Goal: Information Seeking & Learning: Find specific fact

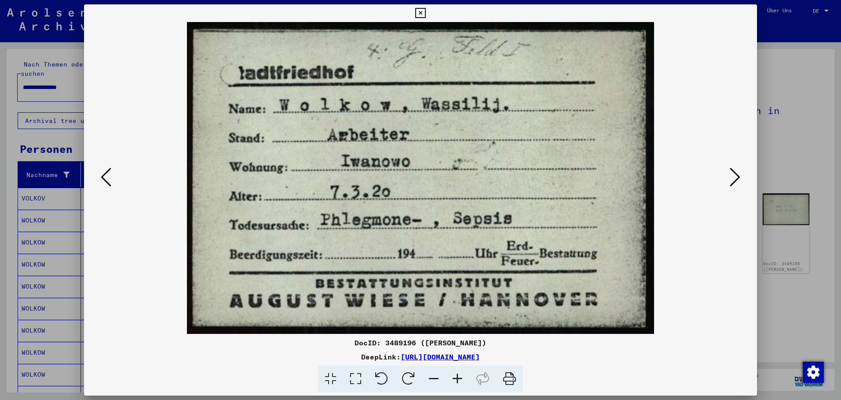
scroll to position [264, 0]
click at [731, 173] on icon at bounding box center [735, 176] width 11 height 21
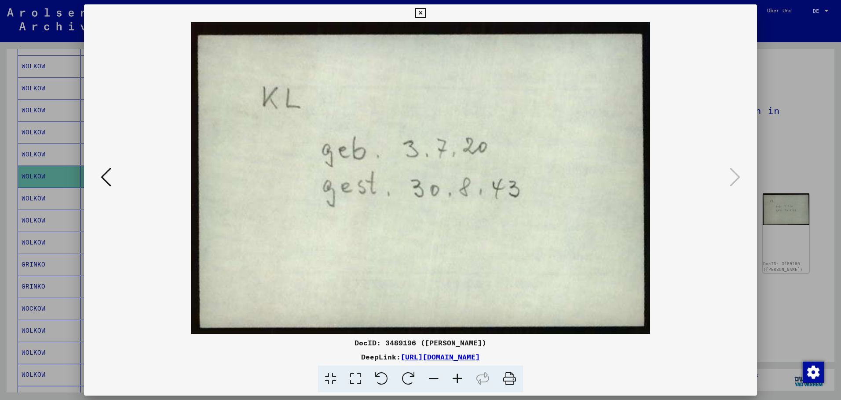
click at [426, 11] on icon at bounding box center [420, 13] width 10 height 11
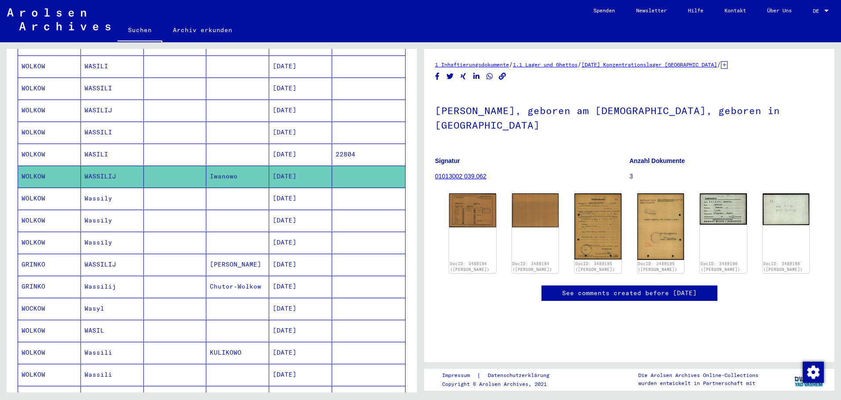
drag, startPoint x: 92, startPoint y: 189, endPoint x: 101, endPoint y: 189, distance: 8.8
click at [93, 189] on mat-cell "Wassily" at bounding box center [112, 198] width 63 height 22
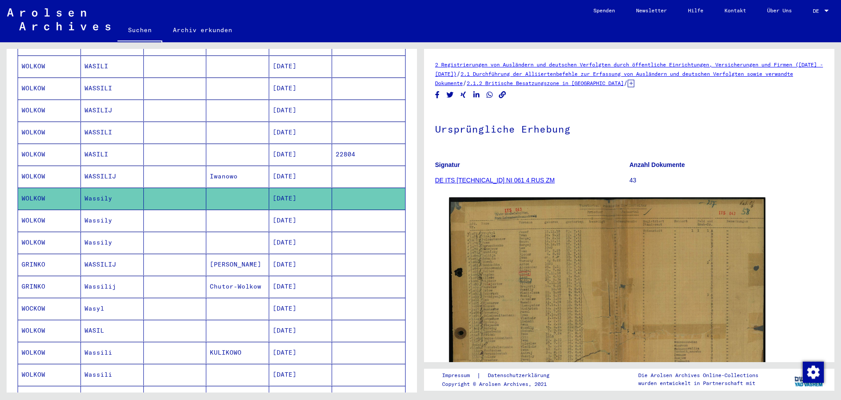
click at [289, 214] on mat-cell "[DATE]" at bounding box center [300, 220] width 63 height 22
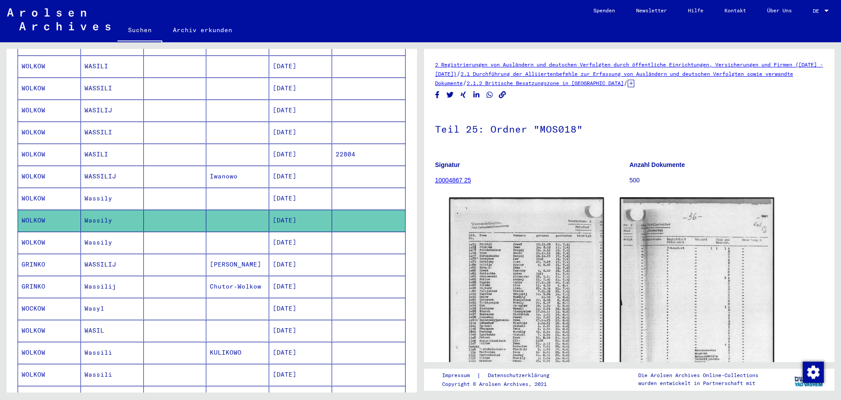
drag, startPoint x: 297, startPoint y: 231, endPoint x: 302, endPoint y: 231, distance: 4.8
click at [299, 231] on mat-cell "[DATE]" at bounding box center [300, 242] width 63 height 22
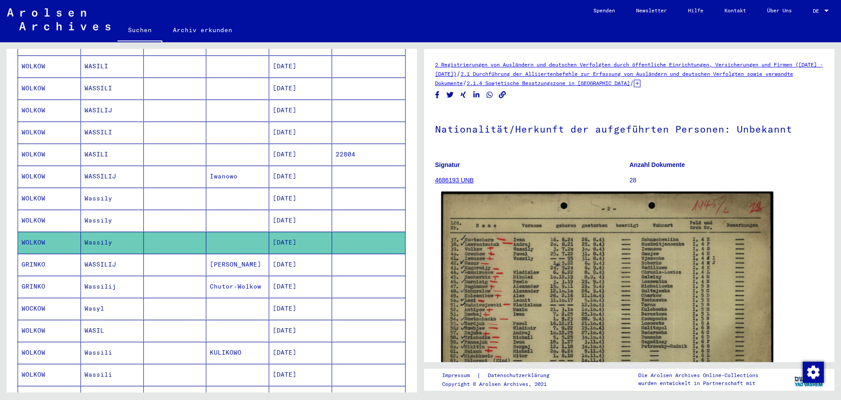
click at [536, 246] on img at bounding box center [607, 309] width 332 height 237
